Goal: Book appointment/travel/reservation

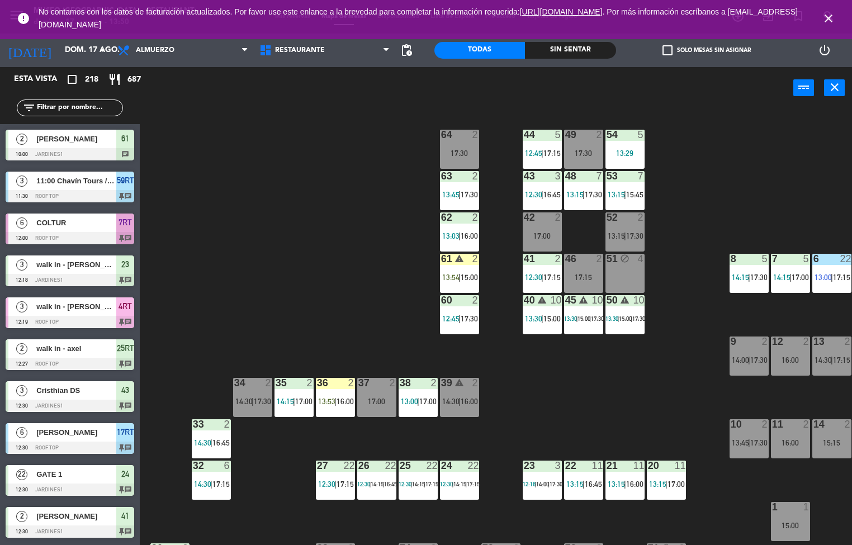
click at [450, 190] on span "13:45" at bounding box center [450, 194] width 17 height 9
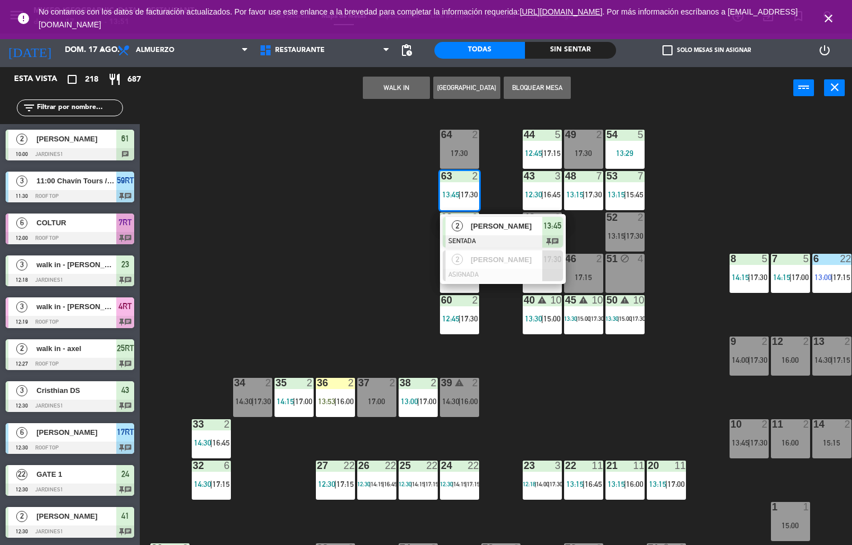
click at [311, 231] on div "44 5 12:45 | 17:15 49 2 17:30 54 5 13:29 64 2 17:30 48 7 13:15 | 17:30 53 7 13:…" at bounding box center [500, 328] width 704 height 436
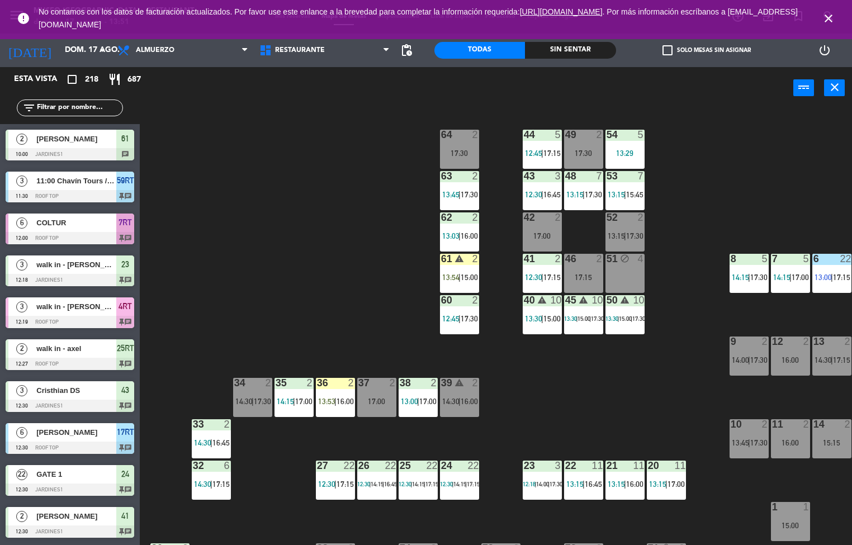
click at [453, 183] on div "63 2 13:45 | 17:30" at bounding box center [459, 190] width 39 height 39
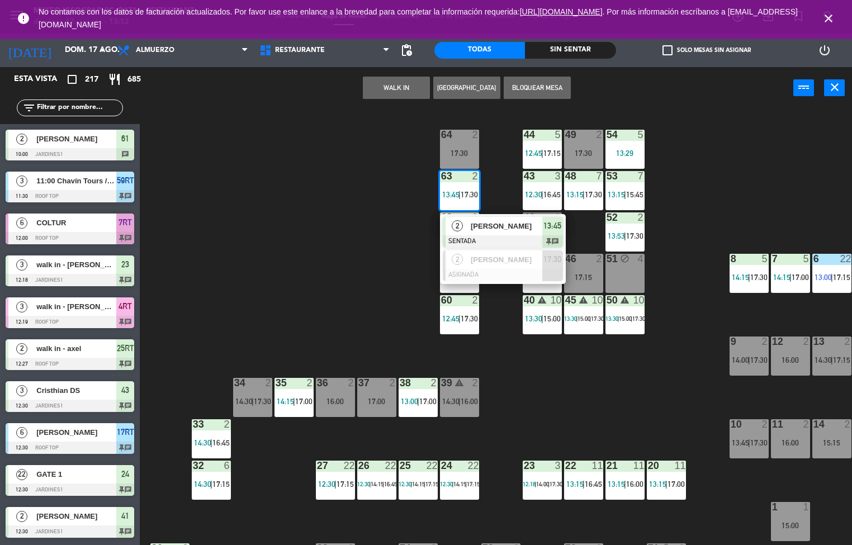
click at [338, 258] on div "44 5 12:45 | 17:15 49 2 17:30 54 5 13:29 64 2 17:30 48 7 13:15 | 17:30 53 7 13:…" at bounding box center [500, 328] width 704 height 436
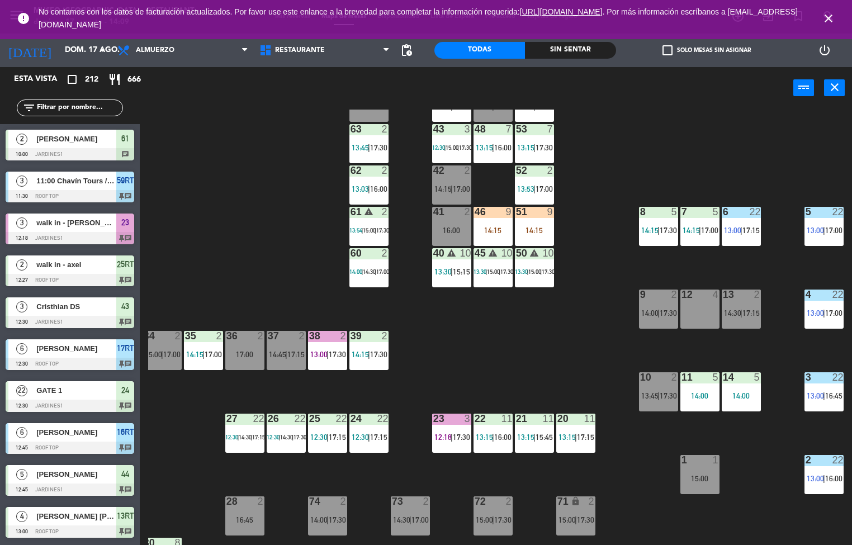
scroll to position [48, 91]
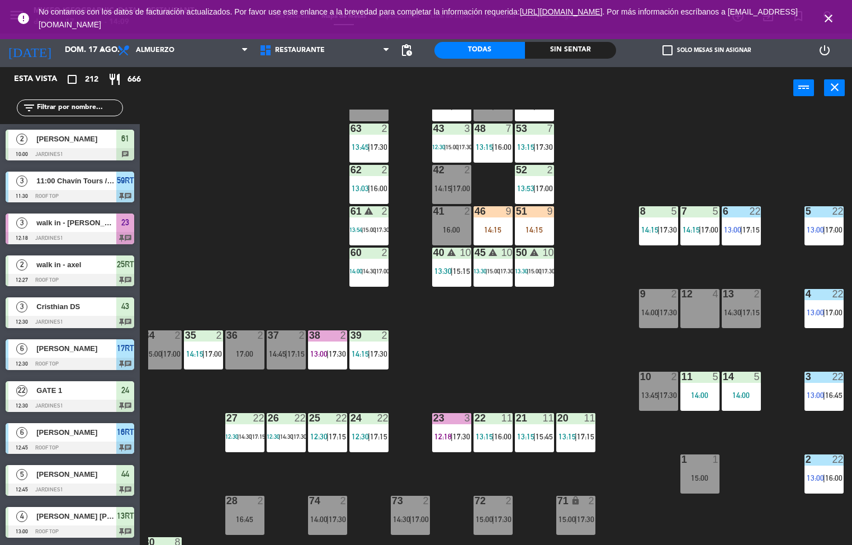
click at [733, 312] on span "14:30" at bounding box center [732, 312] width 17 height 9
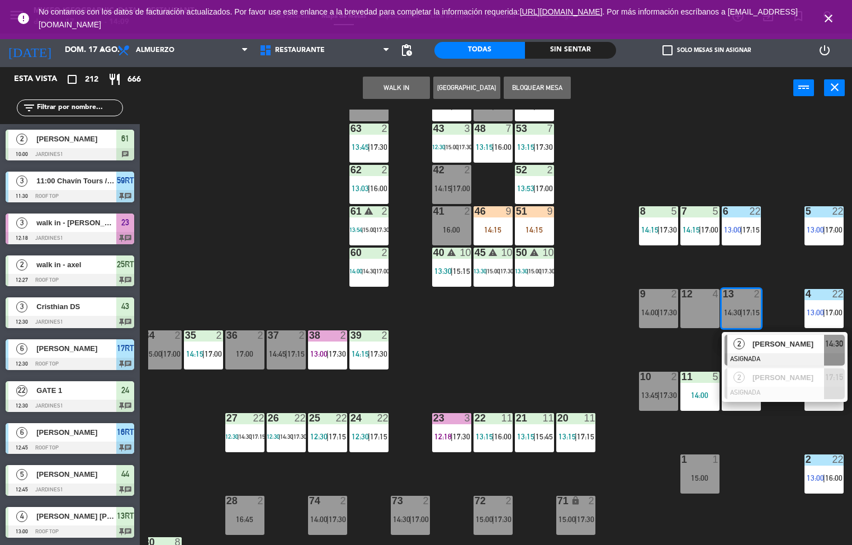
click at [745, 359] on div at bounding box center [785, 359] width 120 height 12
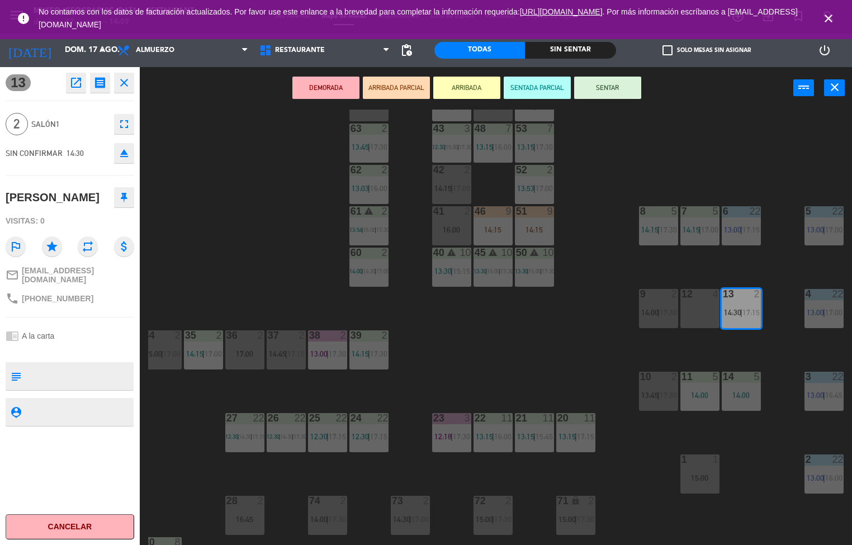
click at [215, 353] on span "17:00" at bounding box center [213, 353] width 17 height 9
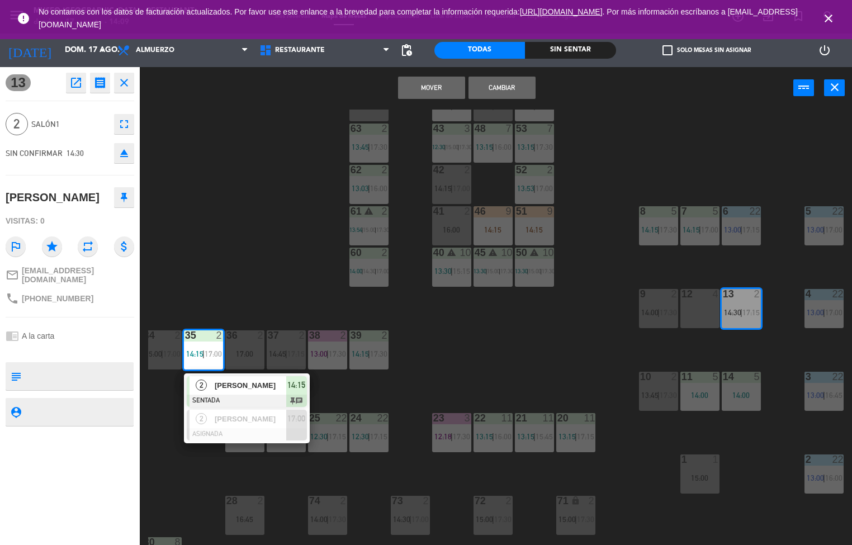
click at [263, 236] on div "44 5 12:45 | 17:00 49 2 14:30 | 17:00 54 5 13:29 | 16:00 64 2 16:45 48 7 13:15 …" at bounding box center [500, 328] width 704 height 436
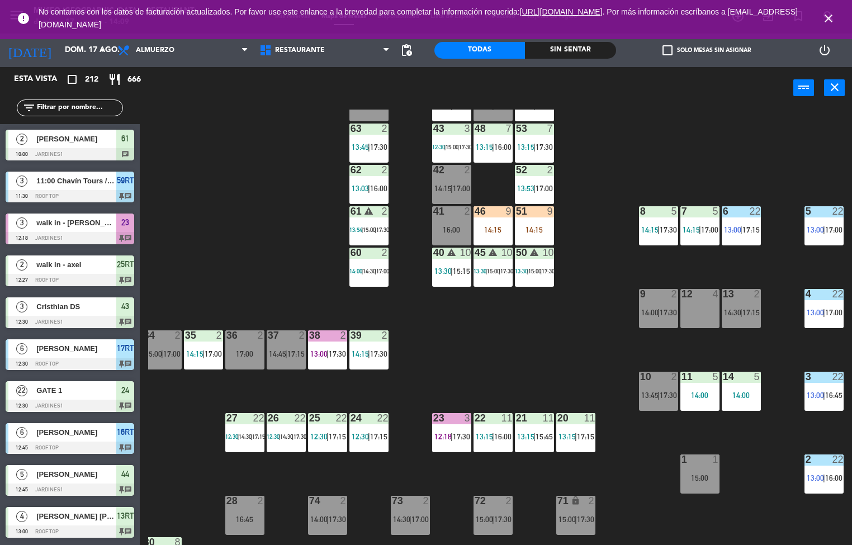
scroll to position [1, 0]
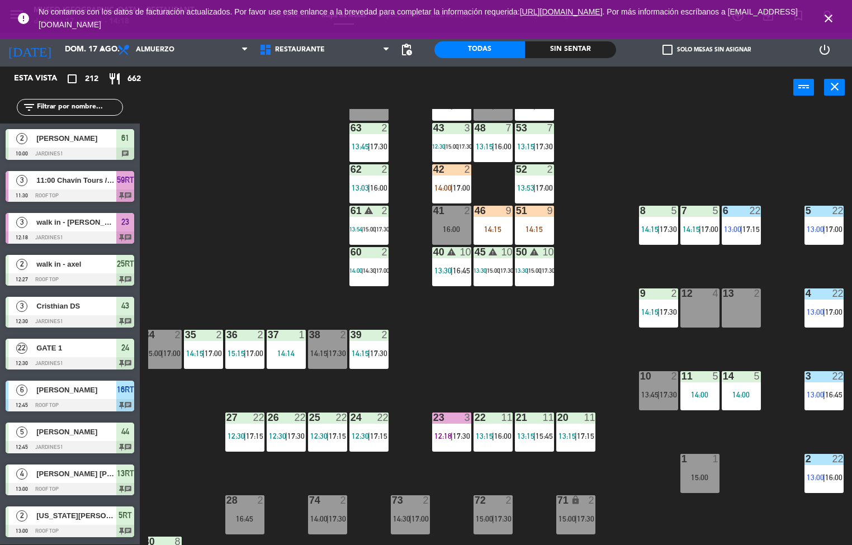
click at [514, 356] on div "44 5 12:45 | 17:00 49 2 14:30 | 17:00 54 5 13:29 | 16:00 64 2 48 7 13:15 | 16:0…" at bounding box center [500, 327] width 704 height 436
click at [468, 356] on div "44 5 12:45 | 17:00 49 2 14:30 | 17:00 54 5 13:29 | 16:00 64 2 48 7 13:15 | 16:0…" at bounding box center [500, 327] width 704 height 436
click at [575, 371] on div "44 5 12:45 | 17:00 49 2 14:30 | 17:00 54 5 13:29 | 16:00 64 2 48 7 13:15 | 16:0…" at bounding box center [500, 327] width 704 height 436
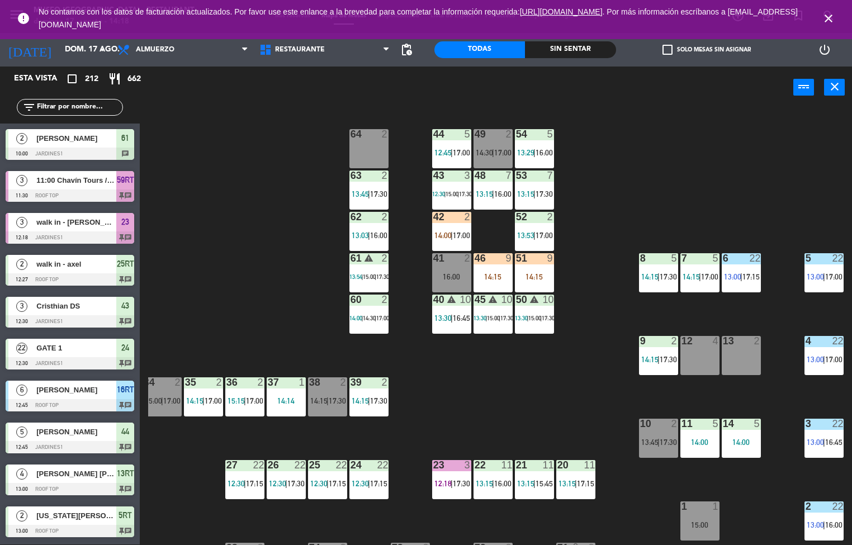
scroll to position [1, 91]
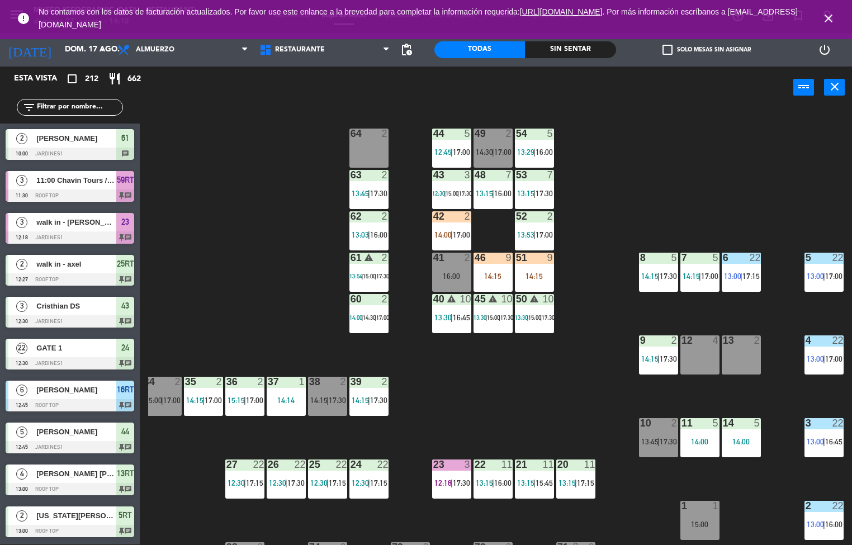
click at [458, 191] on span "15:00" at bounding box center [452, 193] width 13 height 7
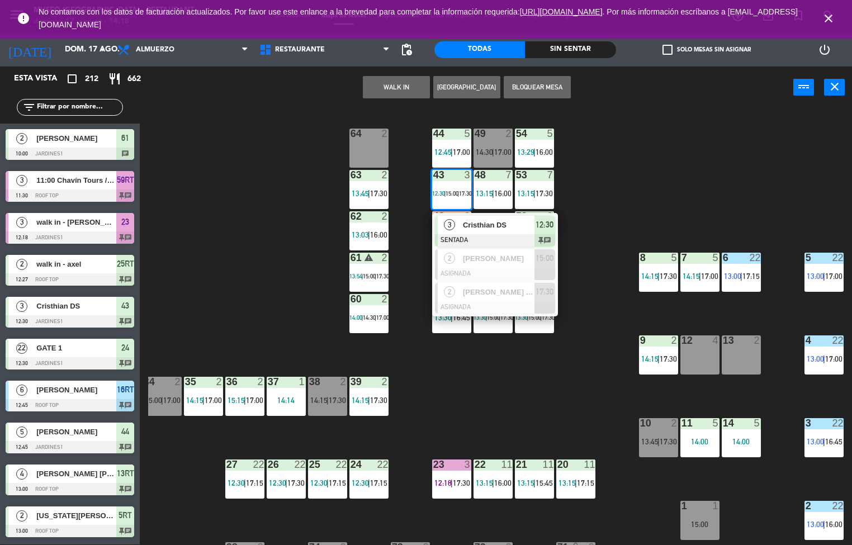
click at [512, 219] on span "Cristhian DS" at bounding box center [499, 225] width 72 height 12
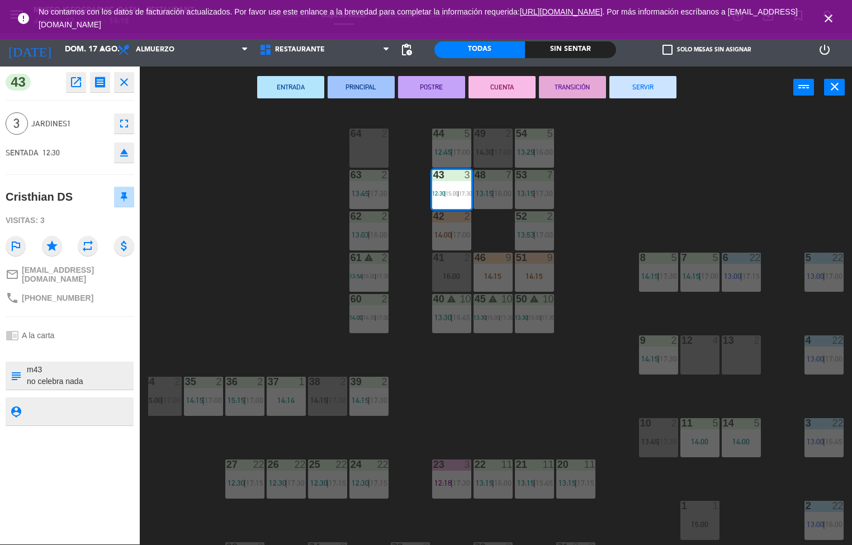
click at [574, 83] on button "TRANSICIÓN" at bounding box center [572, 87] width 67 height 22
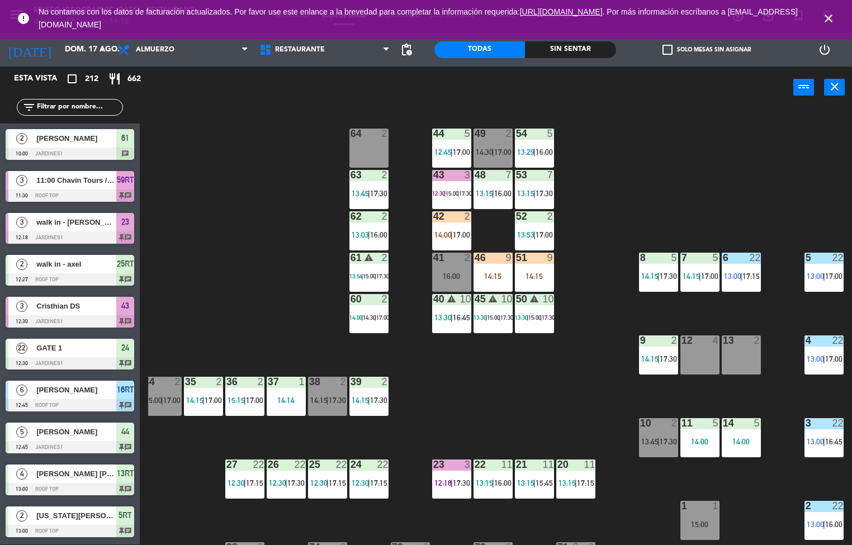
click at [684, 136] on div "44 5 12:45 | 17:00 49 2 14:30 | 17:00 54 5 13:29 | 16:00 64 2 48 7 13:15 | 16:0…" at bounding box center [500, 327] width 704 height 436
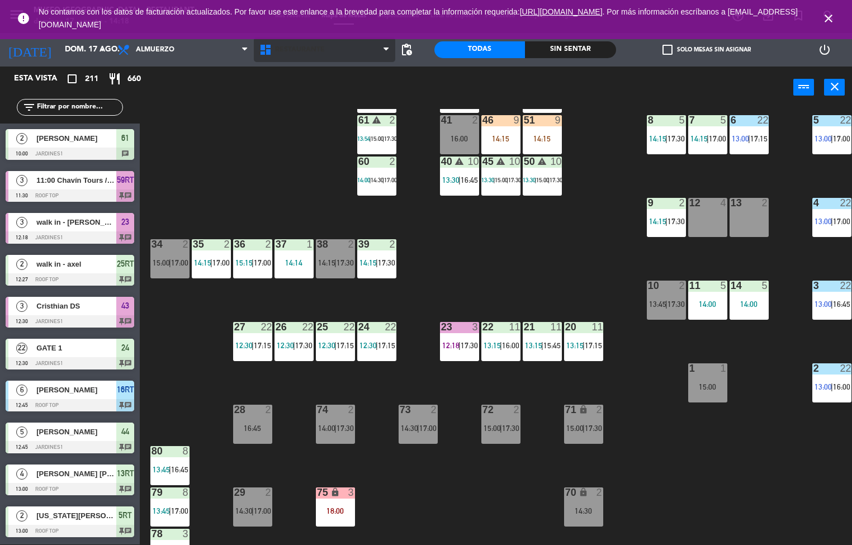
click at [314, 51] on span "Restaurante" at bounding box center [300, 50] width 50 height 8
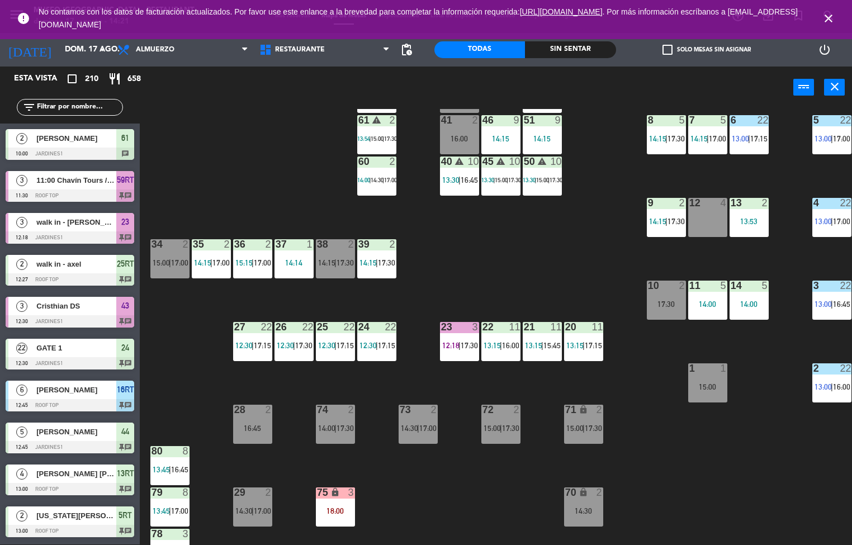
click at [477, 272] on div "44 5 12:45 | 17:00 49 2 14:30 | 17:00 54 5 13:29 | 16:00 64 2 48 7 13:15 | 16:0…" at bounding box center [500, 327] width 704 height 436
click at [418, 438] on div "44 5 12:45 | 17:00 49 2 14:30 | 17:00 54 5 13:29 | 16:00 64 2 48 7 13:15 | 16:0…" at bounding box center [500, 327] width 704 height 436
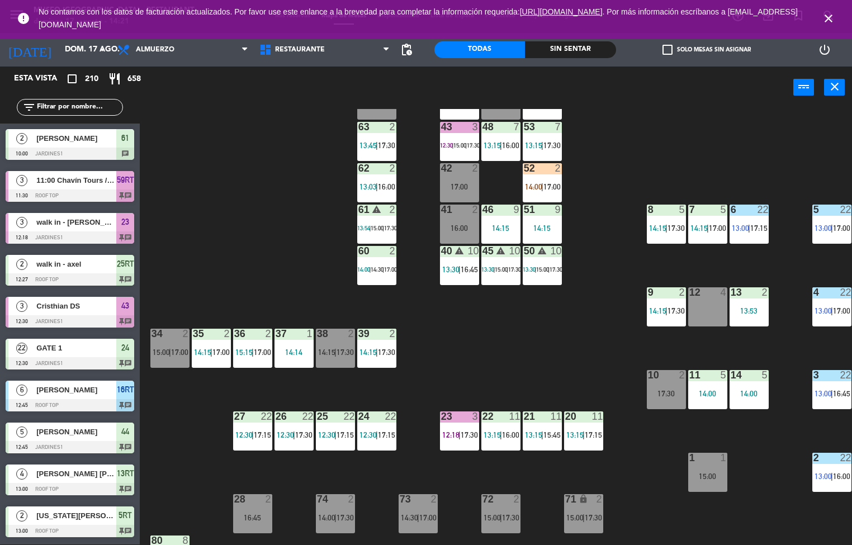
scroll to position [0, 83]
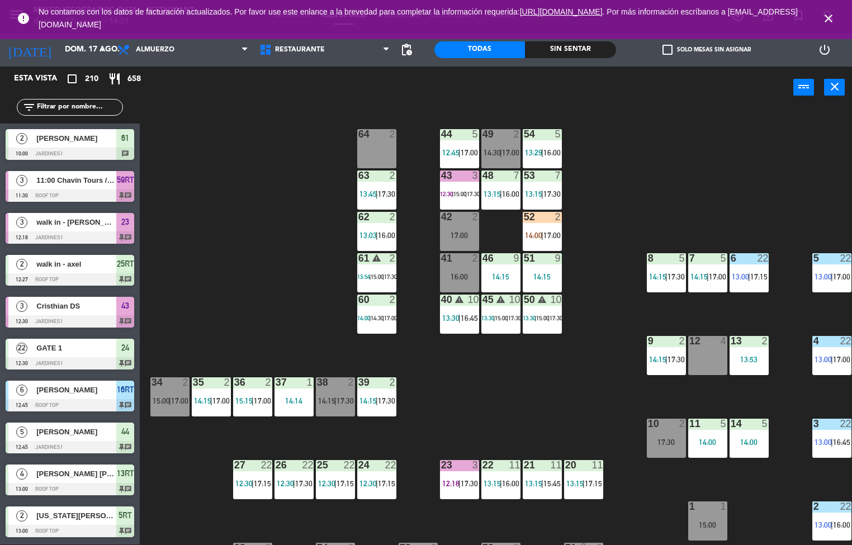
click at [465, 153] on span "17:00" at bounding box center [469, 152] width 17 height 9
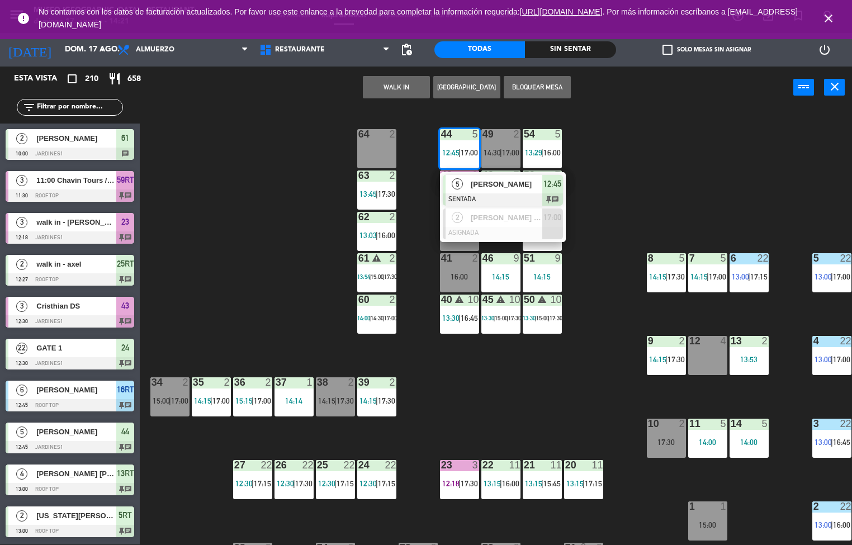
click at [510, 197] on div at bounding box center [503, 199] width 120 height 12
